Goal: Task Accomplishment & Management: Manage account settings

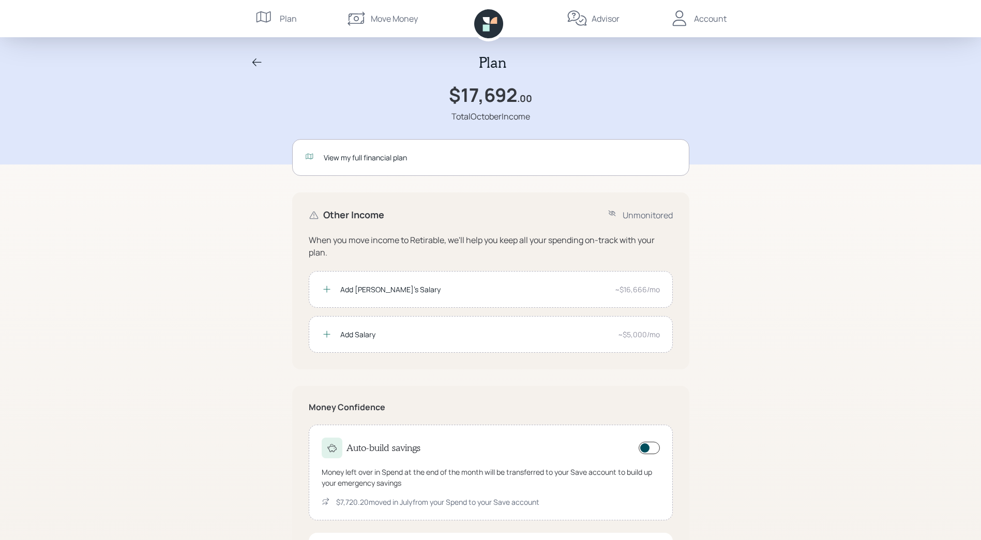
click at [256, 60] on icon at bounding box center [257, 62] width 12 height 12
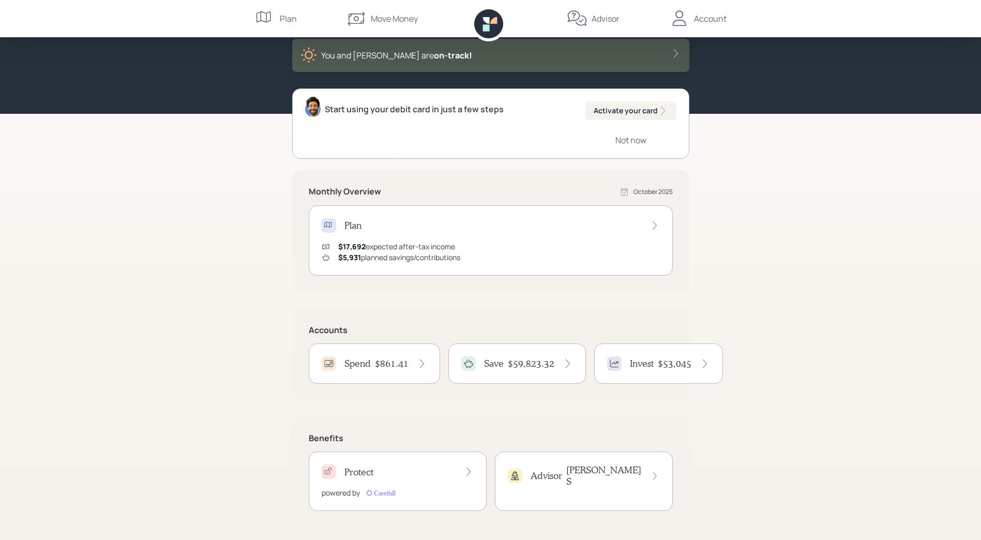
scroll to position [62, 0]
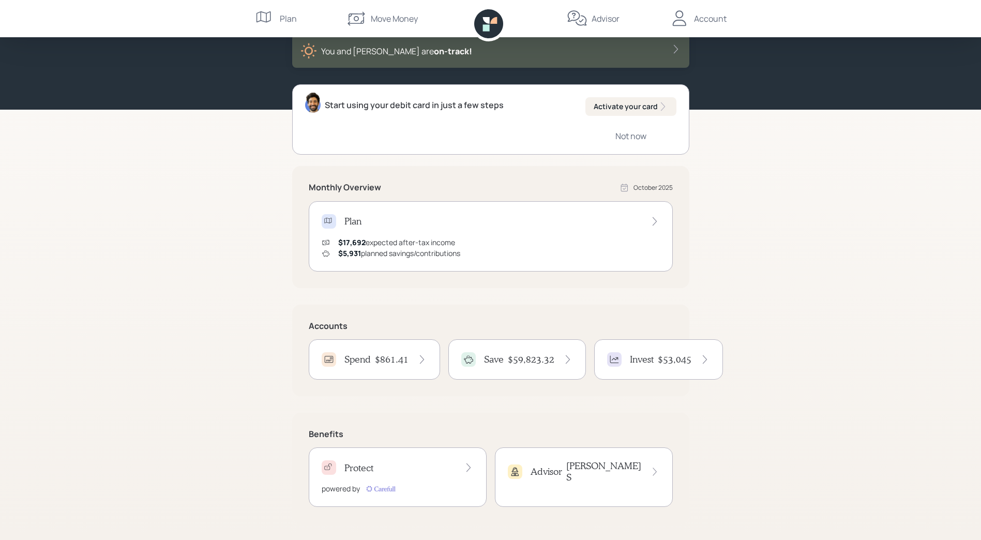
click at [645, 361] on h4 "Invest" at bounding box center [642, 359] width 24 height 11
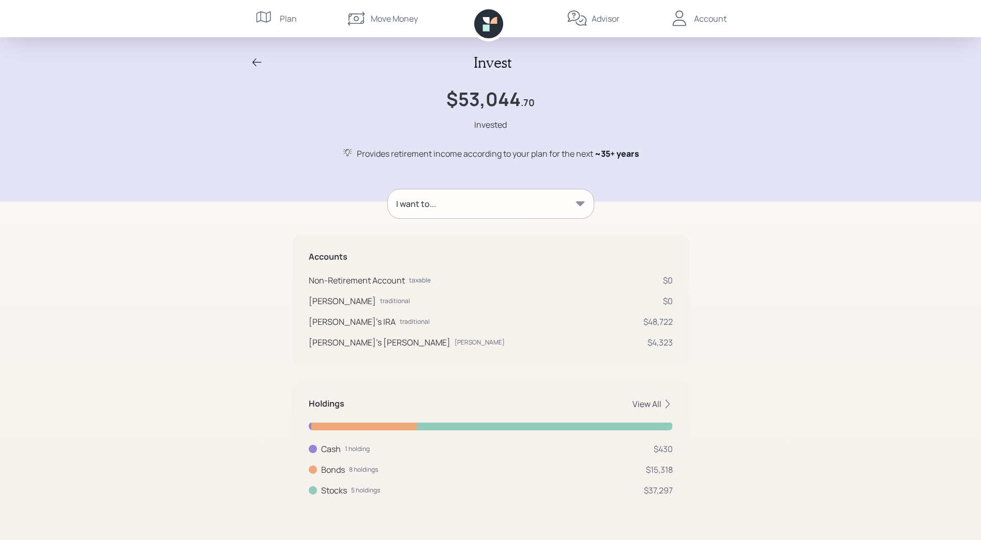
click at [652, 404] on div "View All" at bounding box center [652, 403] width 40 height 11
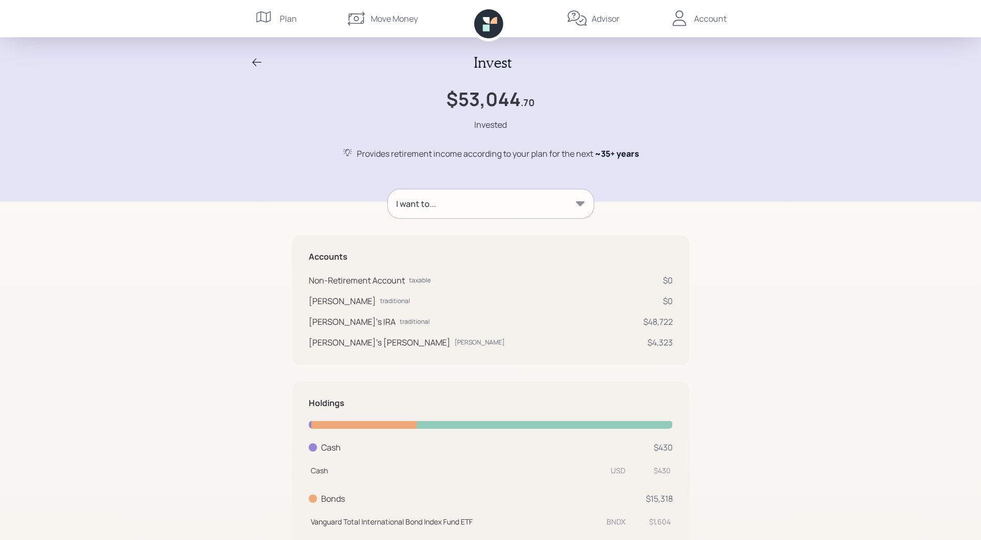
click at [579, 206] on icon at bounding box center [580, 204] width 10 height 10
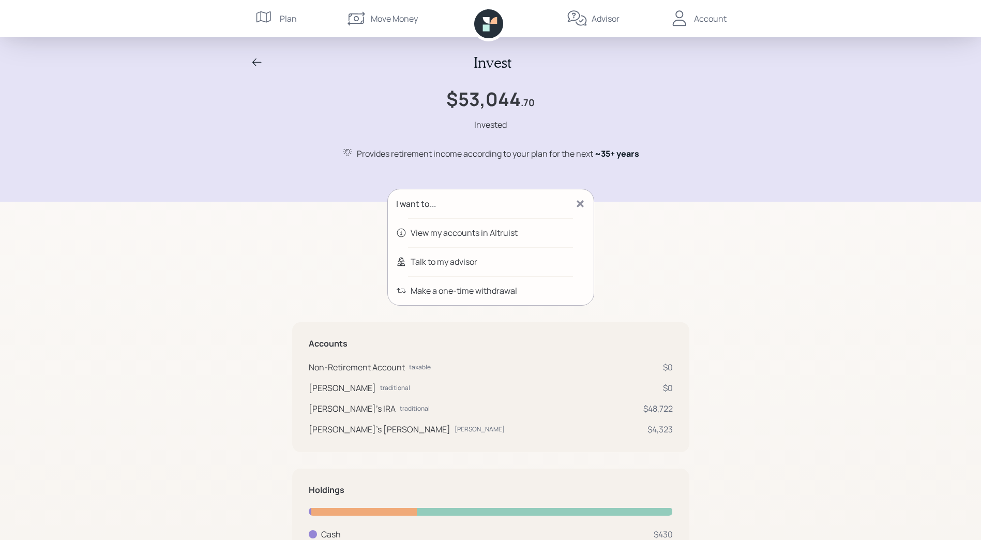
click at [513, 232] on div "View my accounts in Altruist" at bounding box center [464, 232] width 107 height 12
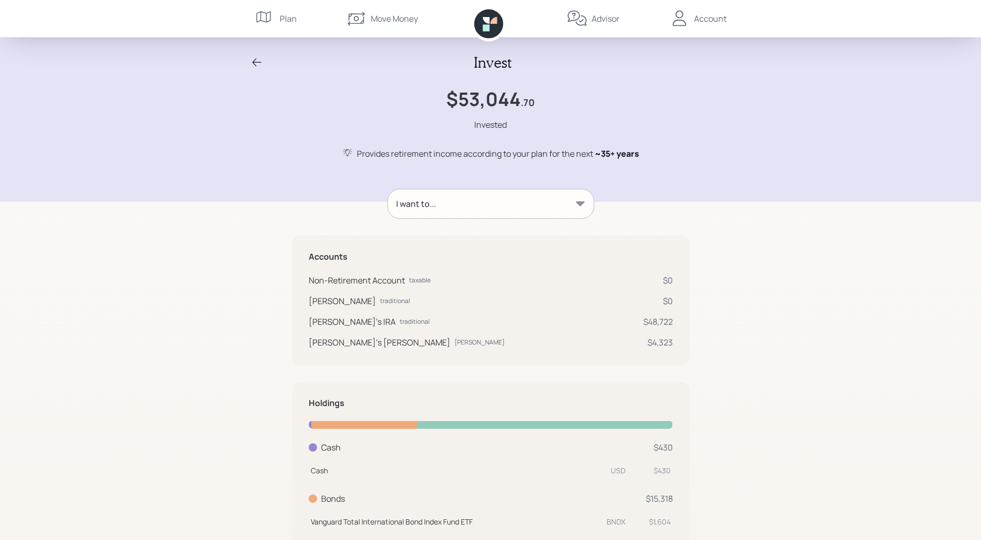
click at [254, 59] on icon at bounding box center [257, 62] width 12 height 12
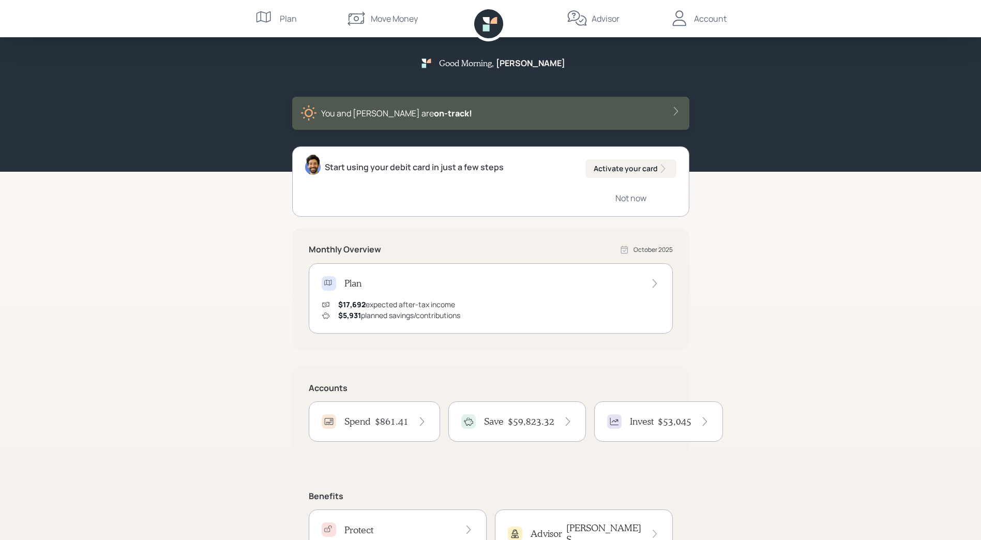
click at [717, 21] on div "Account" at bounding box center [710, 18] width 33 height 12
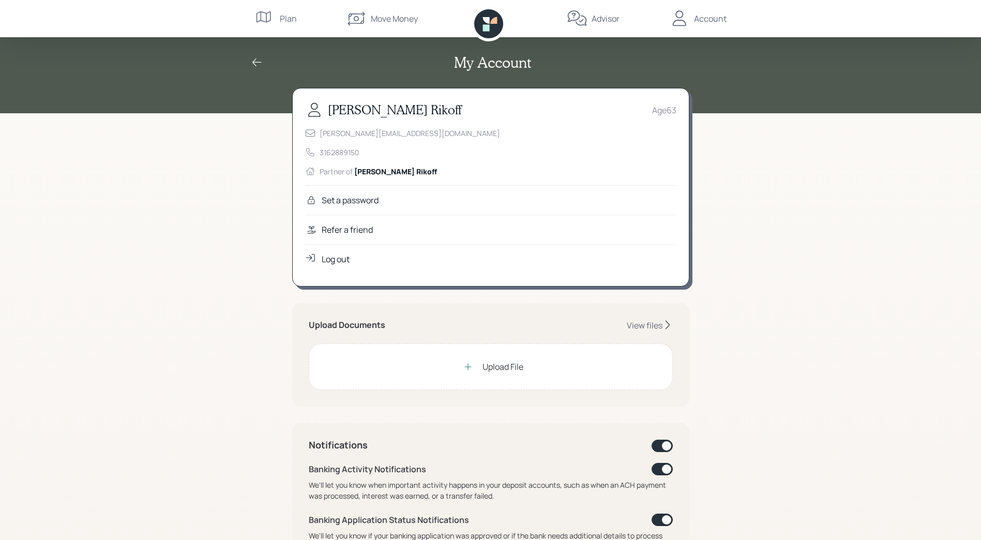
click at [337, 261] on div "Log out" at bounding box center [336, 259] width 28 height 12
